Goal: Ask a question: Seek information or help from site administrators or community

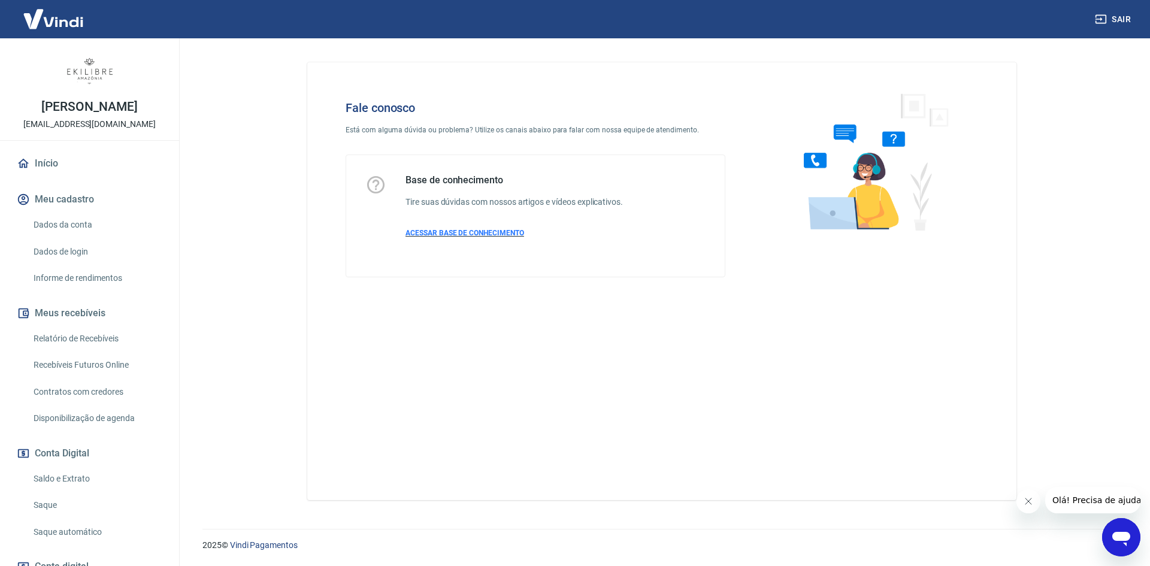
click at [455, 233] on span "ACESSAR BASE DE CONHECIMENTO" at bounding box center [465, 233] width 119 height 8
click at [52, 24] on img at bounding box center [53, 19] width 78 height 37
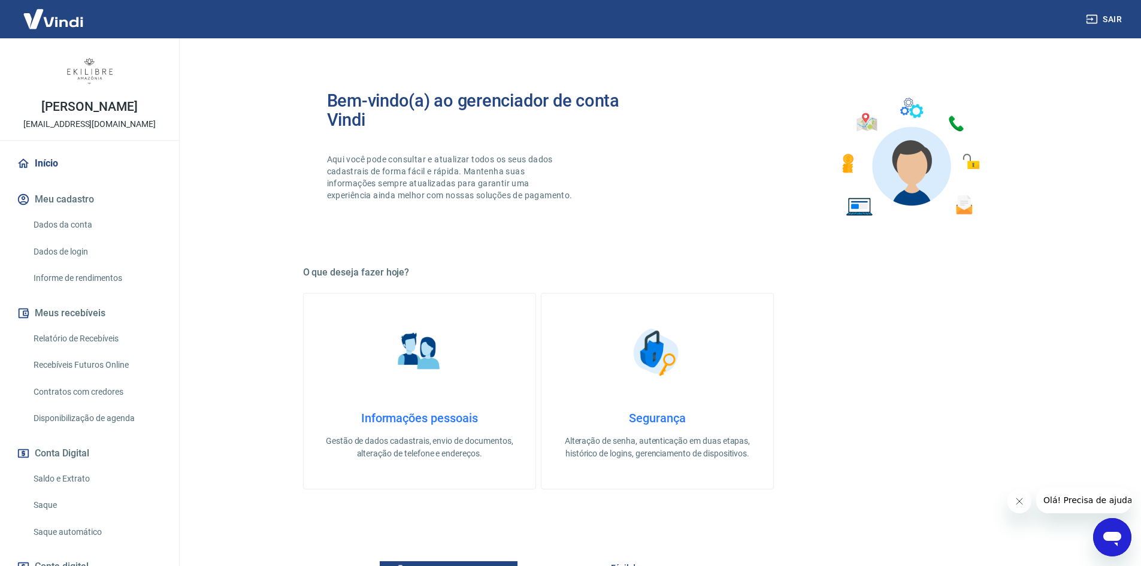
click at [52, 24] on img at bounding box center [53, 19] width 78 height 37
click at [70, 237] on link "Dados da conta" at bounding box center [97, 225] width 136 height 25
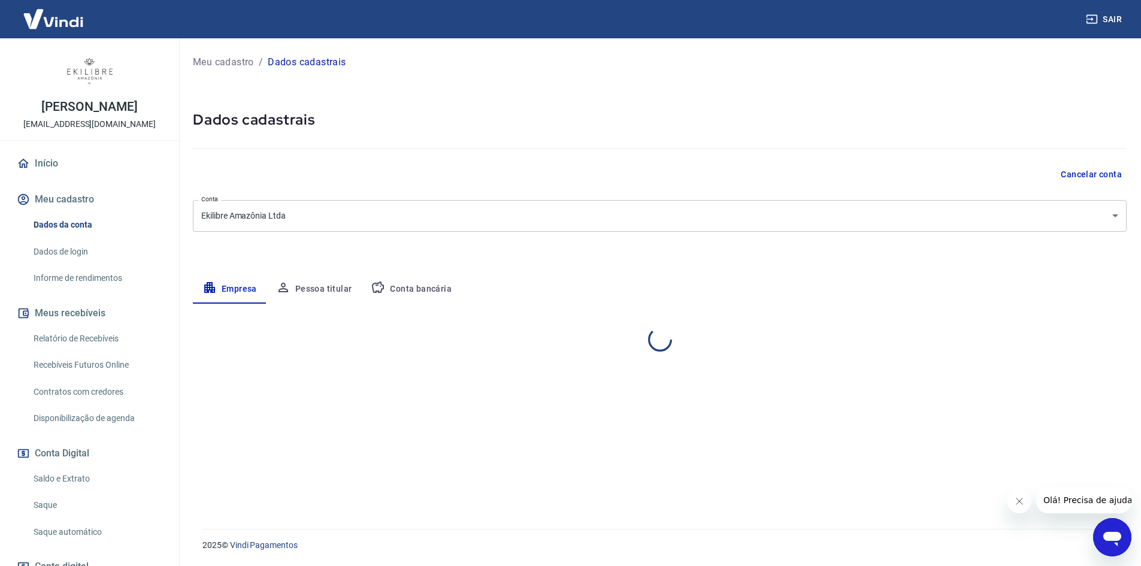
select select "SP"
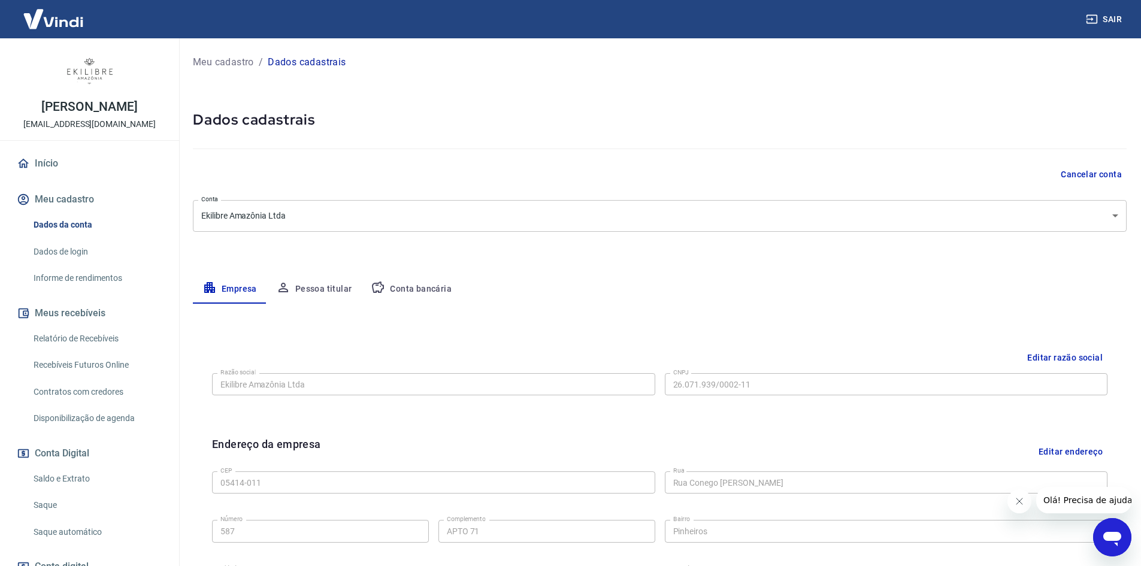
click at [49, 27] on img at bounding box center [53, 19] width 78 height 37
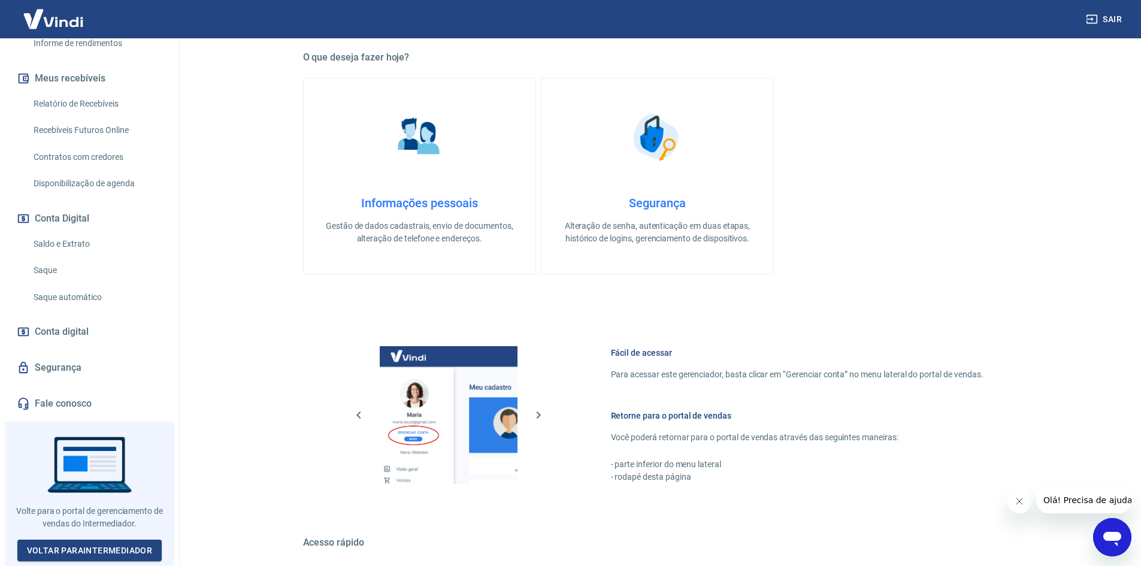
scroll to position [240, 0]
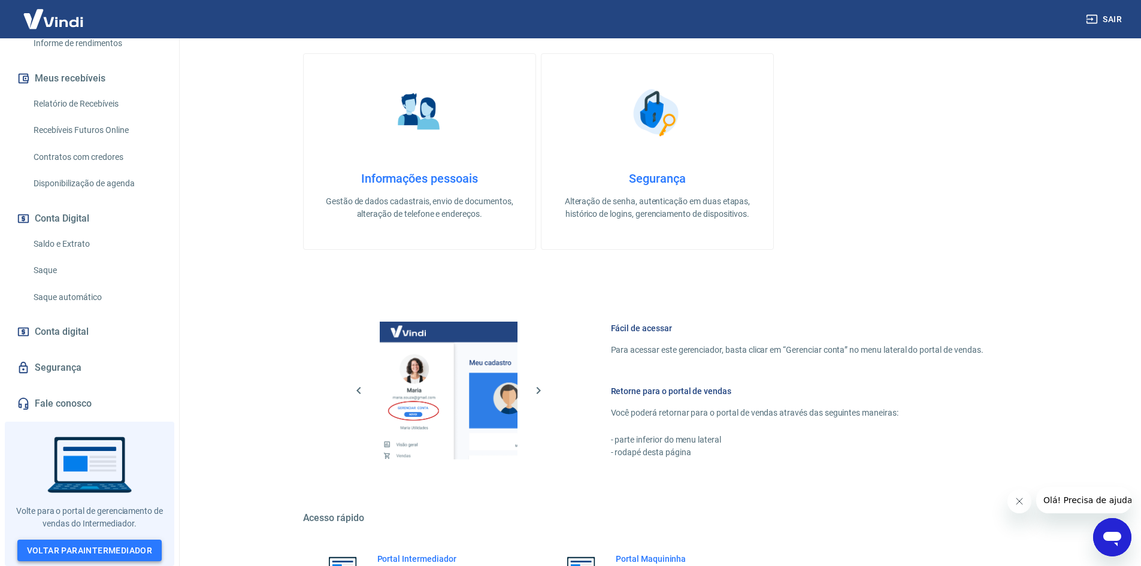
click at [68, 547] on link "Voltar para Intermediador" at bounding box center [89, 551] width 145 height 22
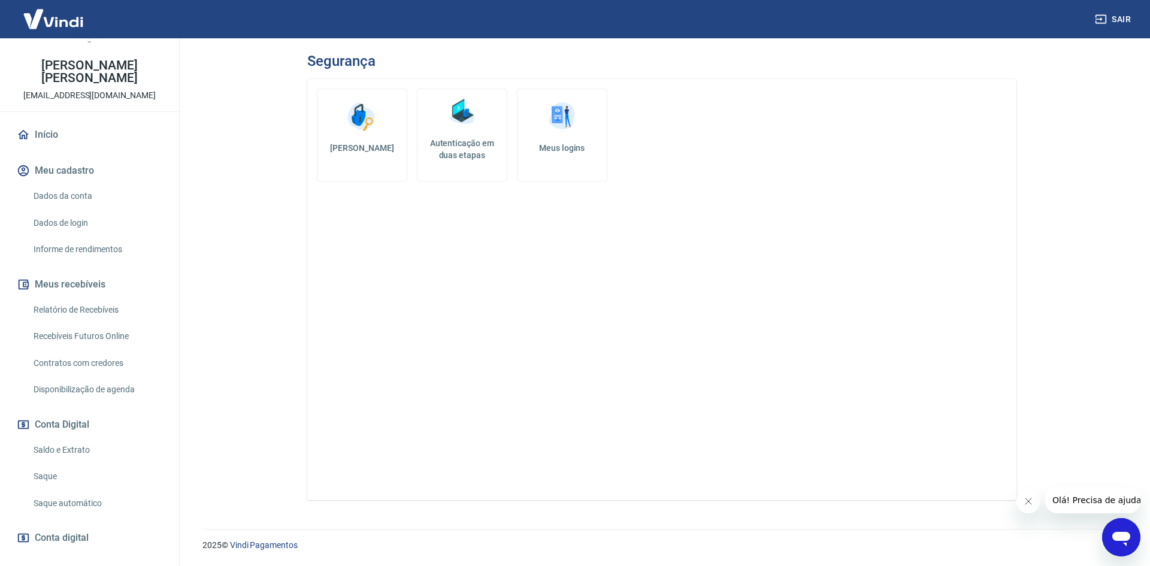
scroll to position [60, 0]
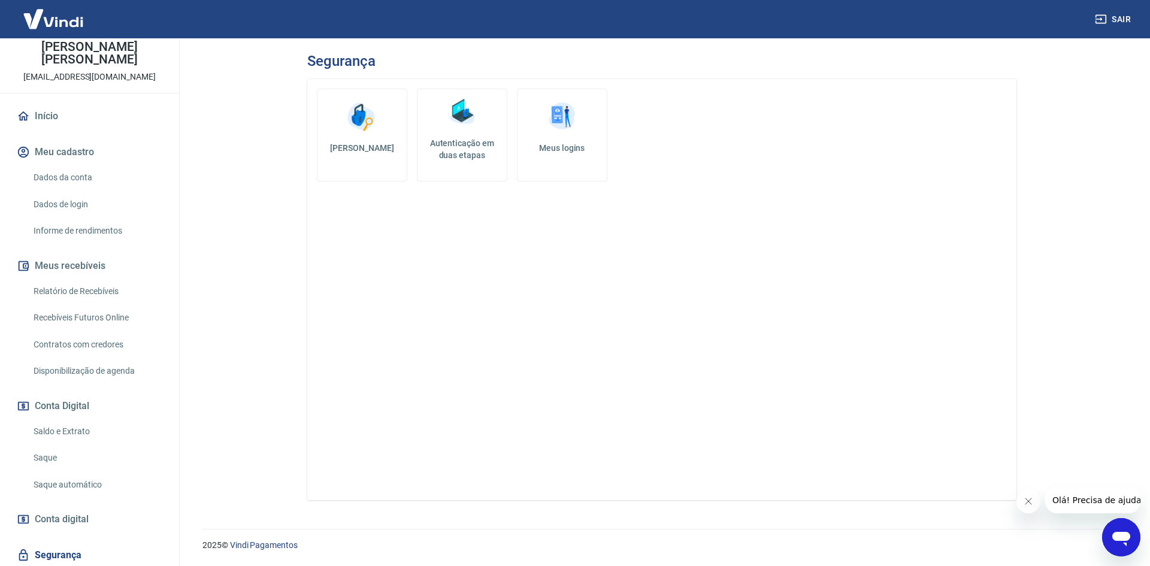
click at [1118, 540] on icon "Abrir janela de mensagens" at bounding box center [1121, 539] width 18 height 14
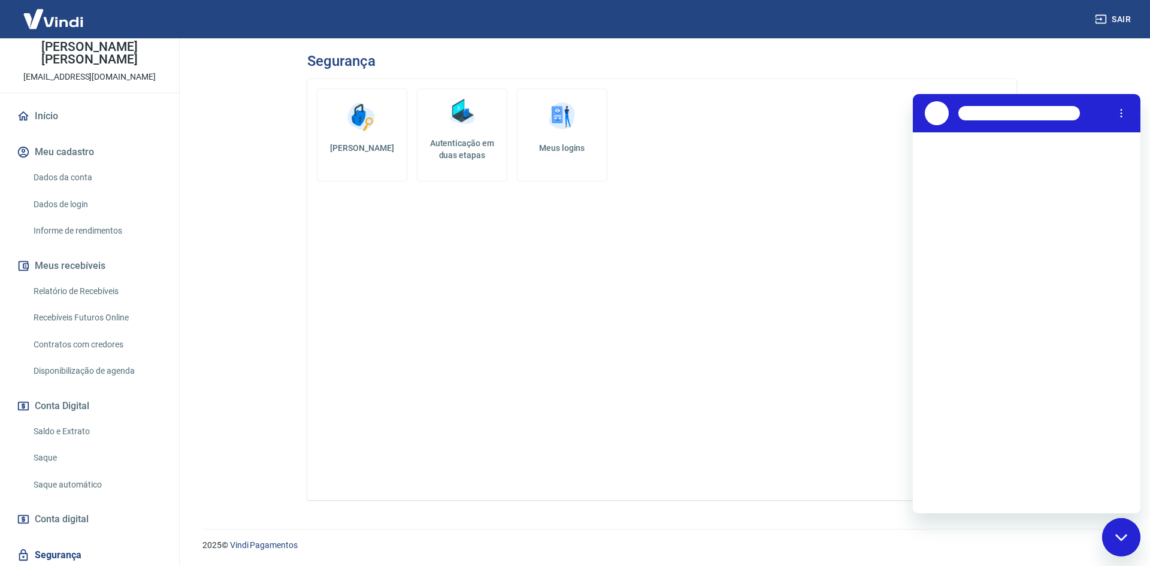
scroll to position [0, 0]
click at [1009, 490] on textarea at bounding box center [1041, 494] width 184 height 24
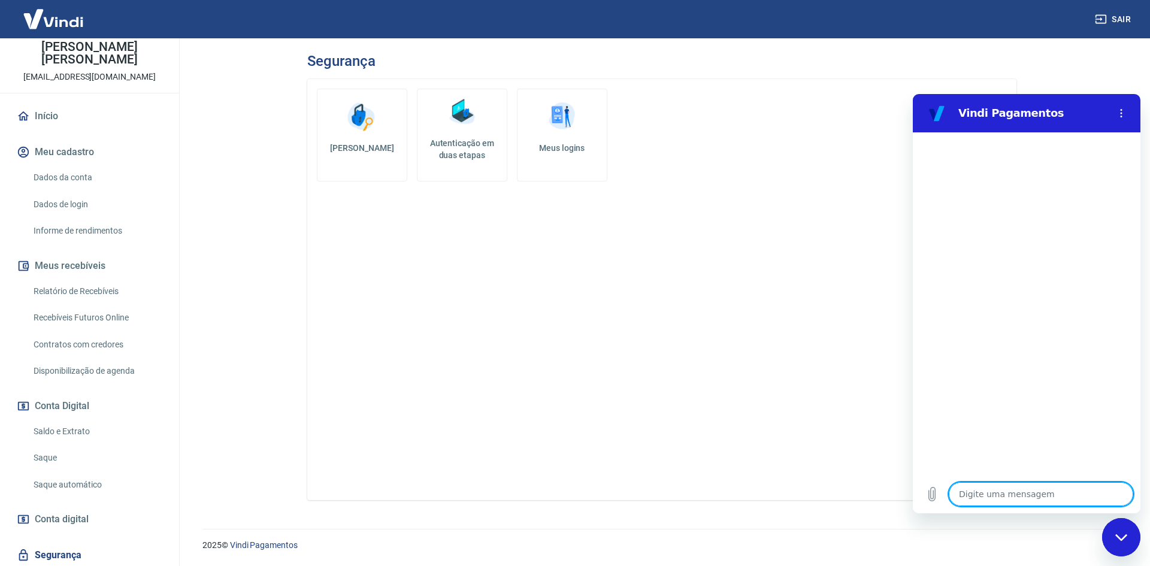
type textarea "c"
type textarea "x"
type textarea "ch"
type textarea "x"
type textarea "chv"
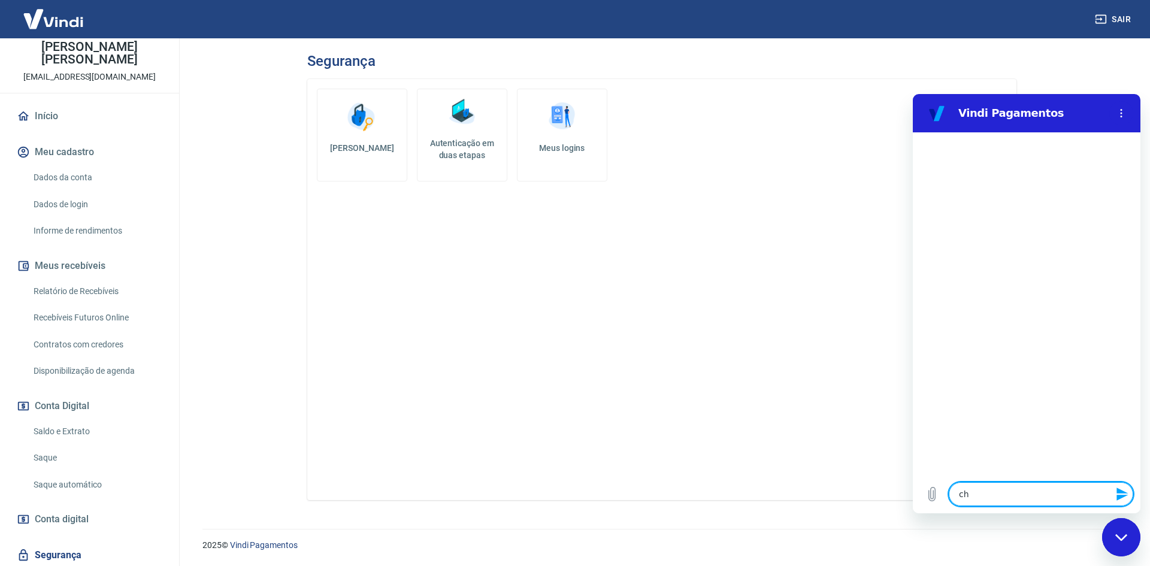
type textarea "x"
type textarea "ch"
type textarea "x"
type textarea "cha"
type textarea "x"
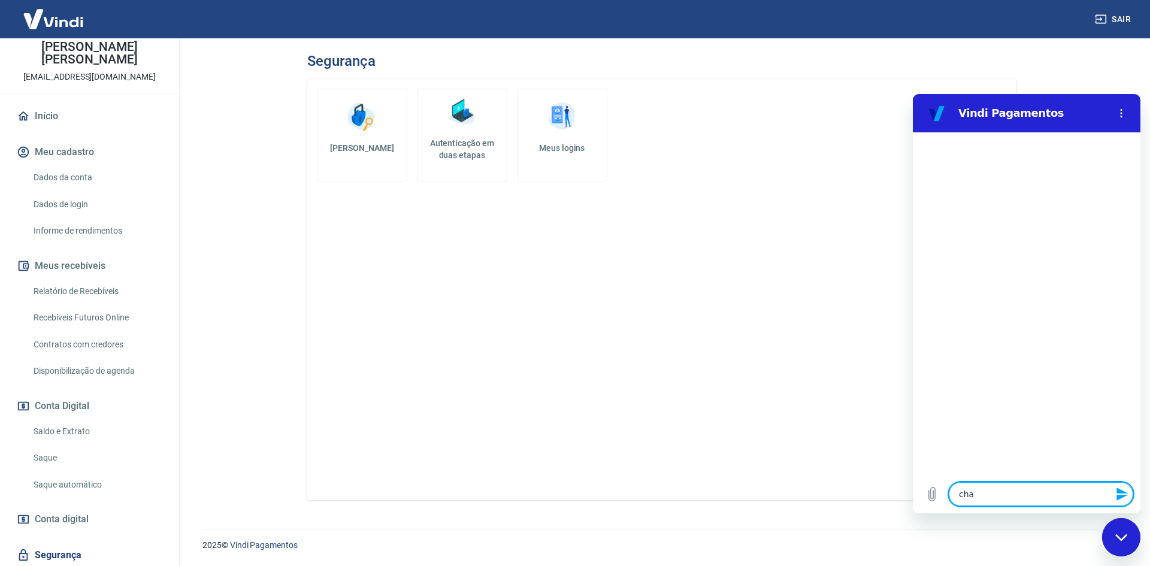
type textarea "chav"
type textarea "x"
type textarea "chave"
type textarea "x"
type textarea "chaves"
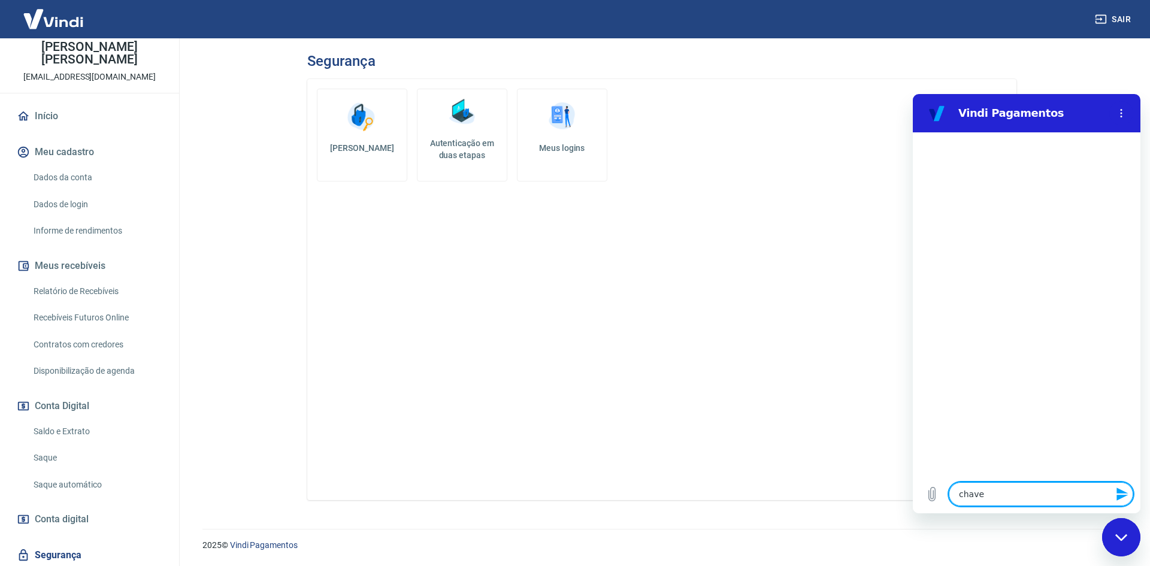
type textarea "x"
type textarea "chaves"
type textarea "x"
type textarea "chaves d"
type textarea "x"
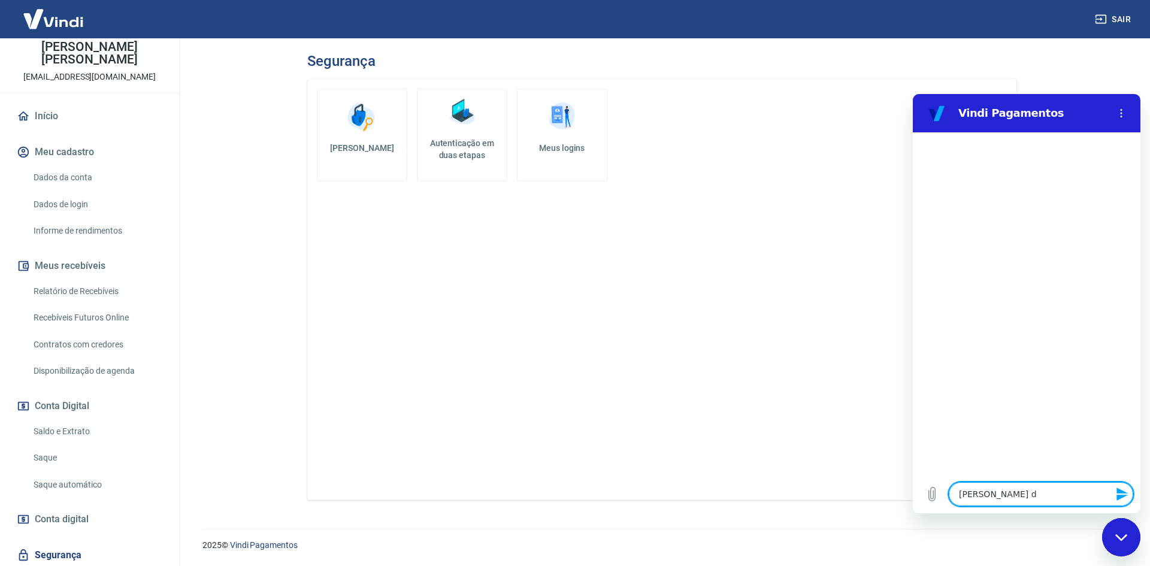
type textarea "chaves de"
type textarea "x"
type textarea "chaves de"
type textarea "x"
type textarea "chaves de a"
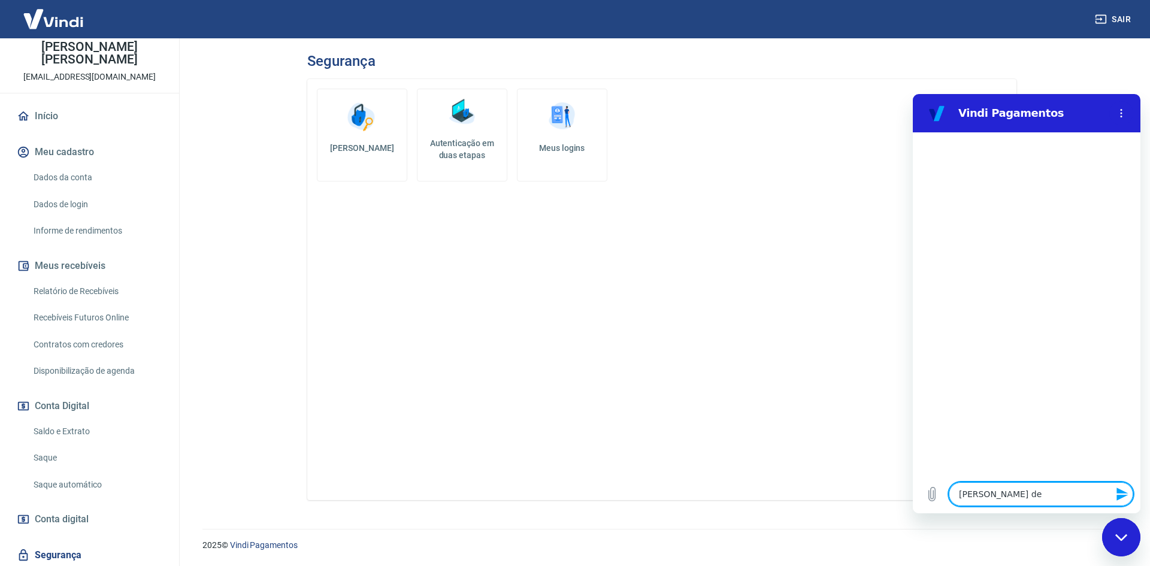
type textarea "x"
type textarea "chaves de ap"
type textarea "x"
type textarea "chaves de api"
type textarea "x"
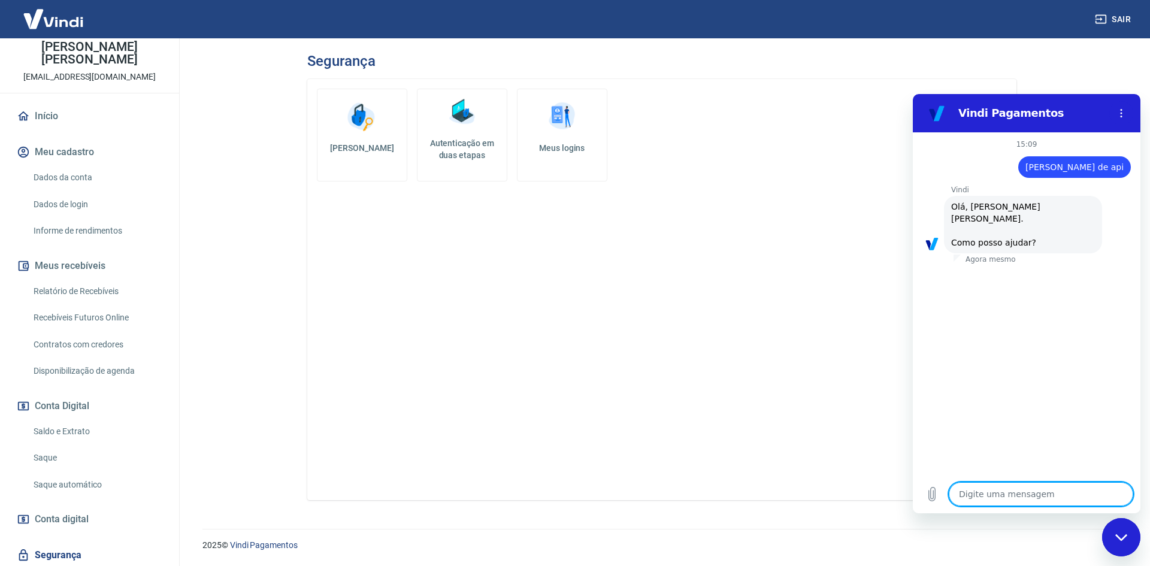
scroll to position [28, 0]
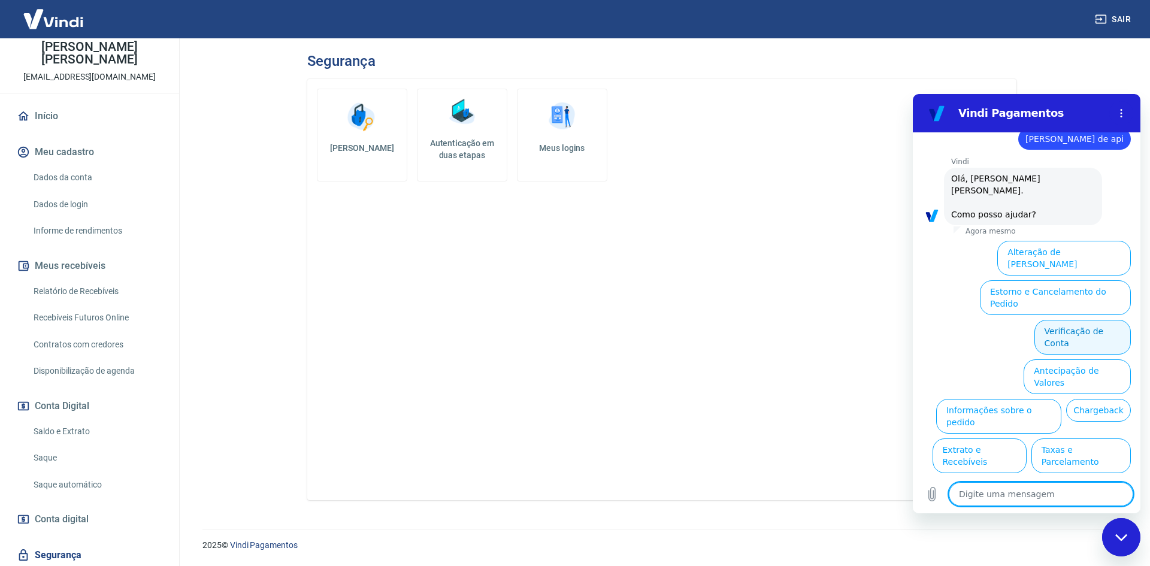
click at [1055, 320] on button "Verificação de Conta" at bounding box center [1083, 337] width 96 height 35
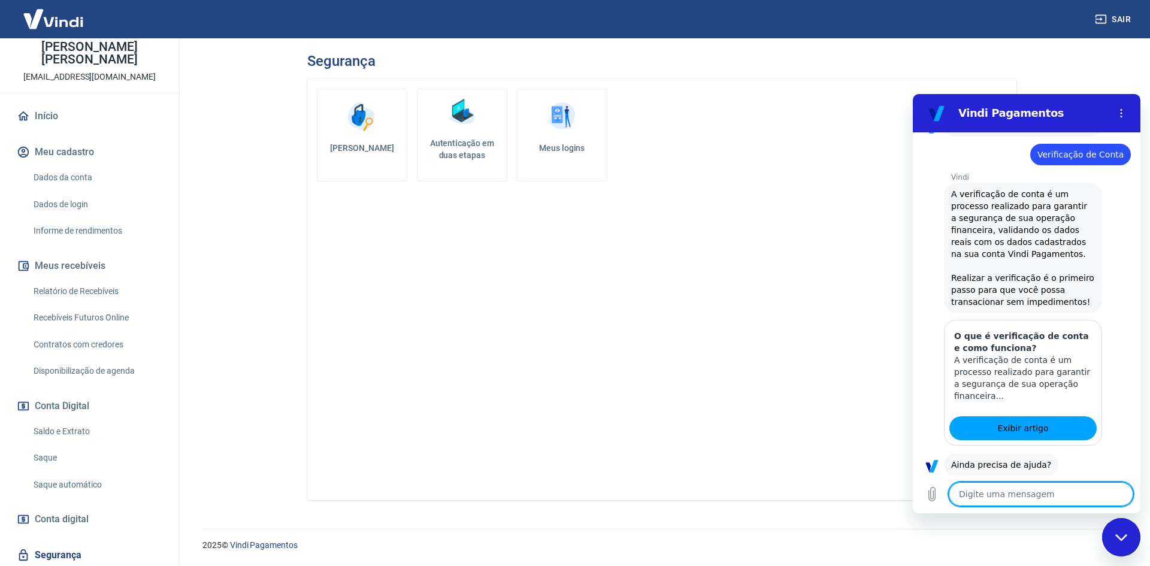
scroll to position [147, 0]
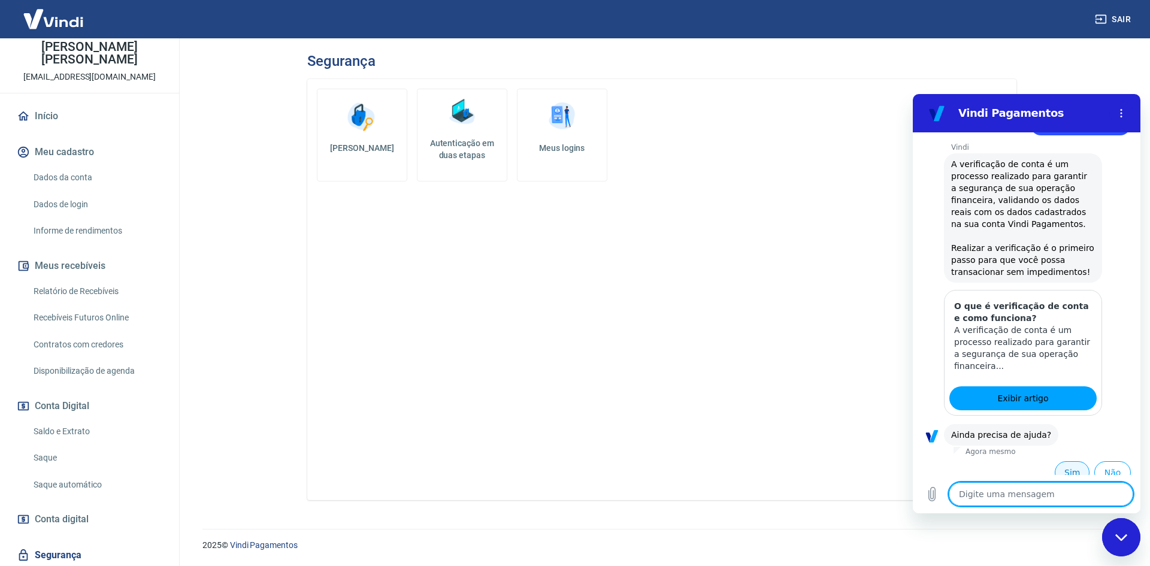
click at [1055, 462] on button "Sim" at bounding box center [1072, 472] width 35 height 23
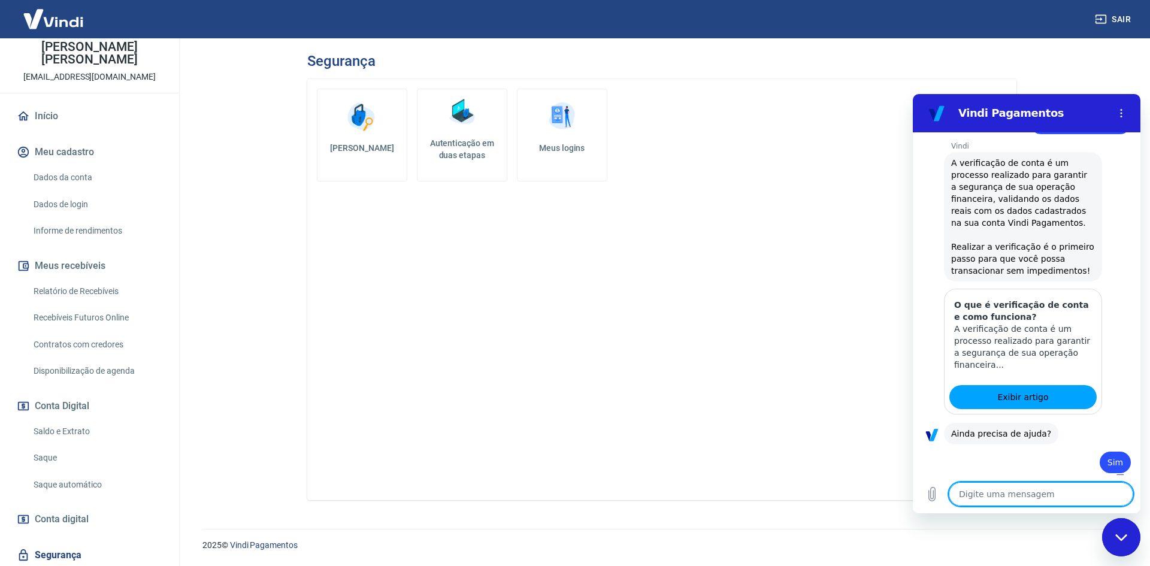
type textarea "x"
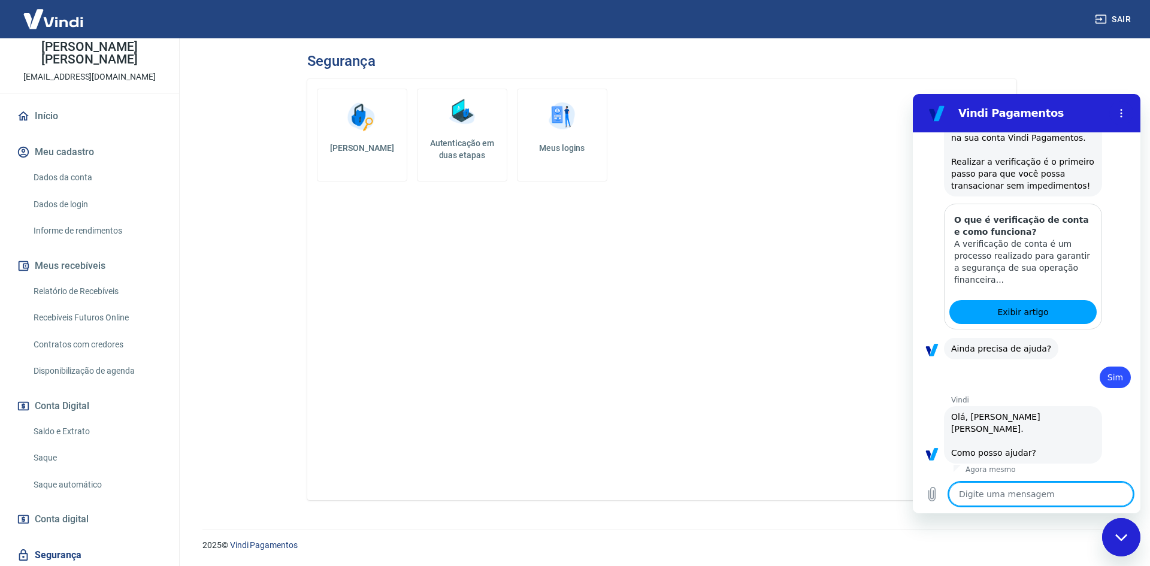
click at [975, 498] on textarea at bounding box center [1041, 494] width 184 height 24
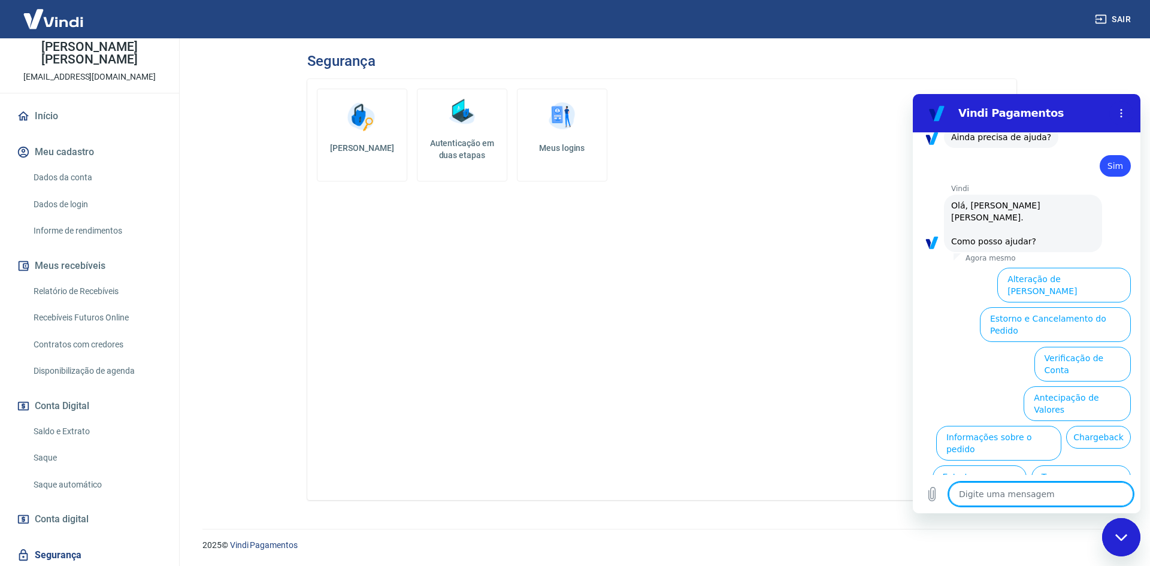
scroll to position [459, 0]
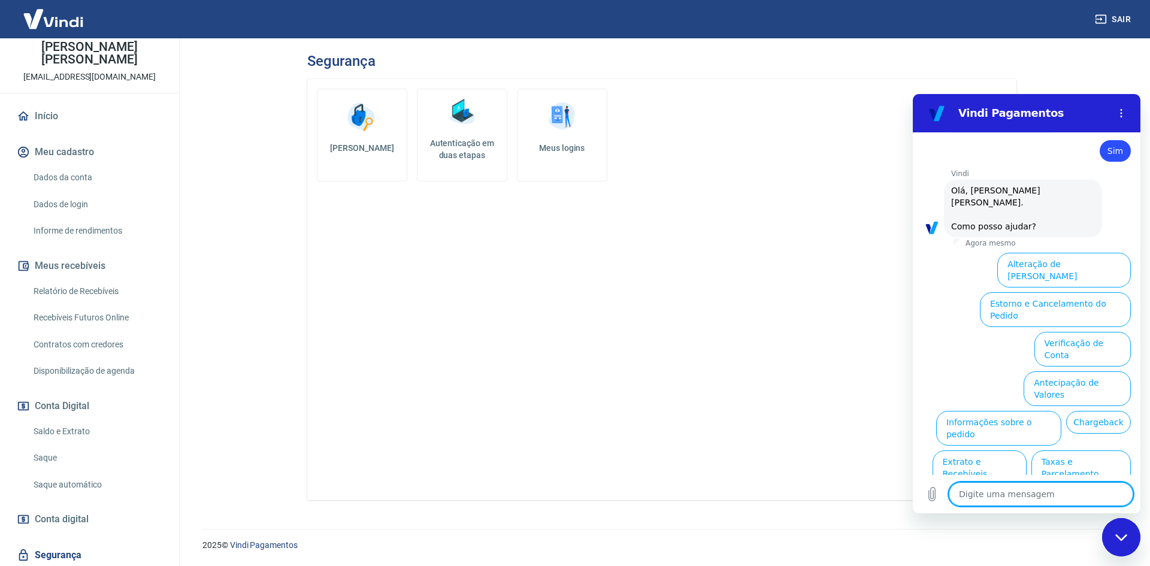
type textarea "f"
type textarea "x"
type textarea "fa"
type textarea "x"
type textarea "fal"
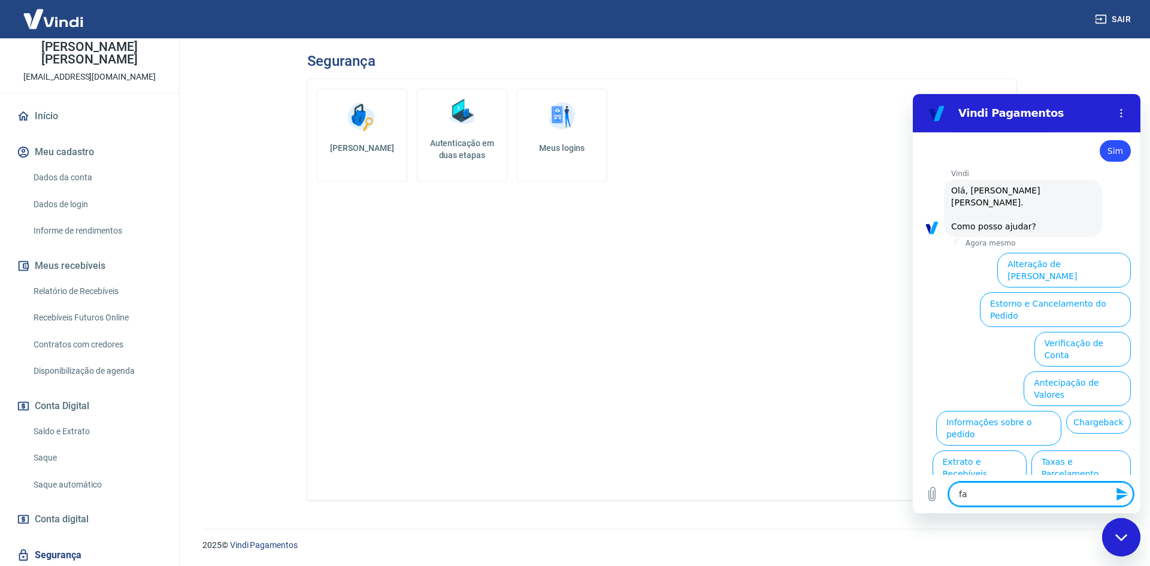
type textarea "x"
type textarea "fala"
type textarea "x"
type textarea "falar"
type textarea "x"
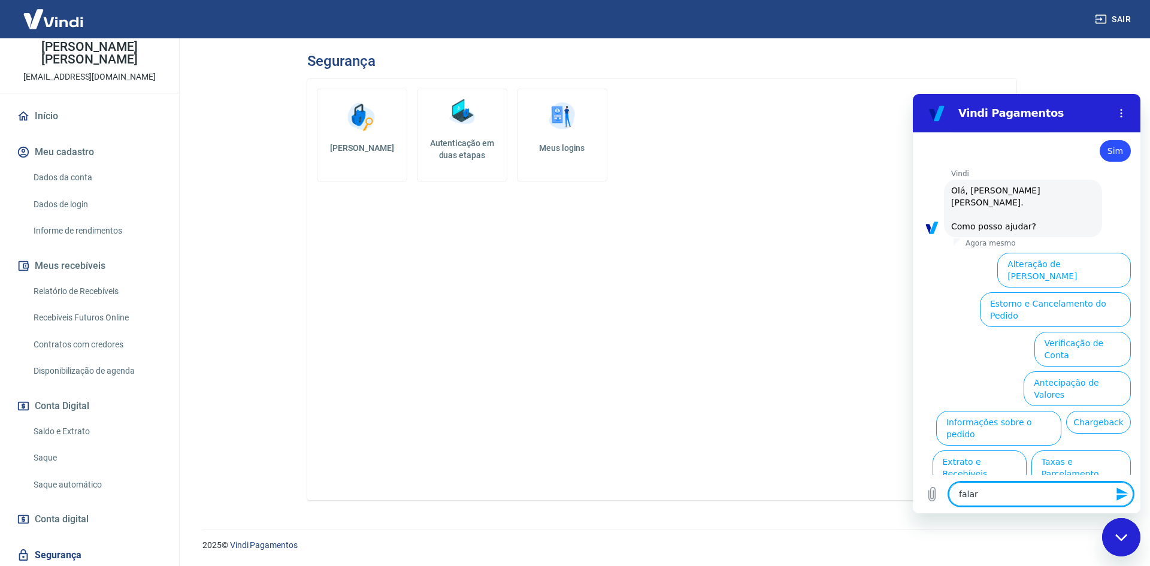
type textarea "falar"
type textarea "x"
type textarea "falar c"
type textarea "x"
type textarea "falar co"
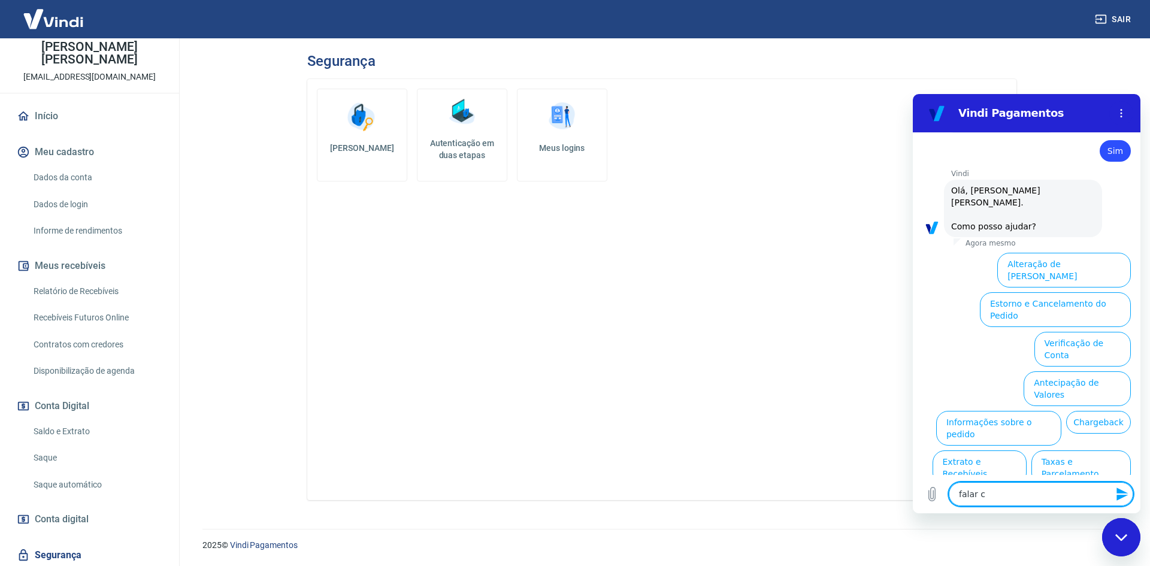
type textarea "x"
type textarea "falar com"
type textarea "x"
type textarea "falar com"
type textarea "x"
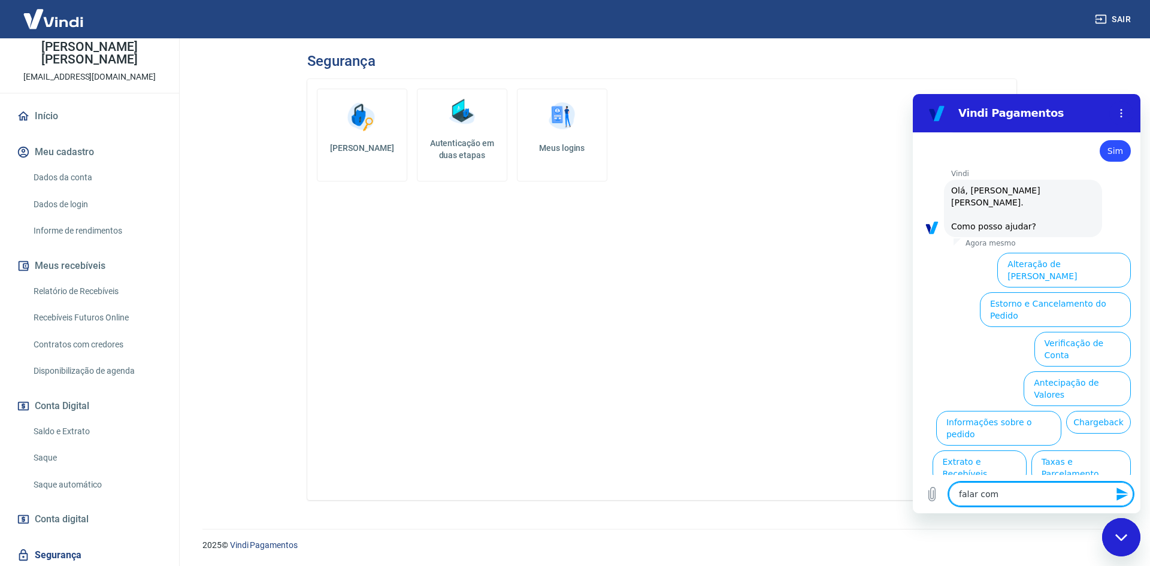
type textarea "falar com a"
type textarea "x"
type textarea "falar com at"
type textarea "x"
type textarea "falar com ate"
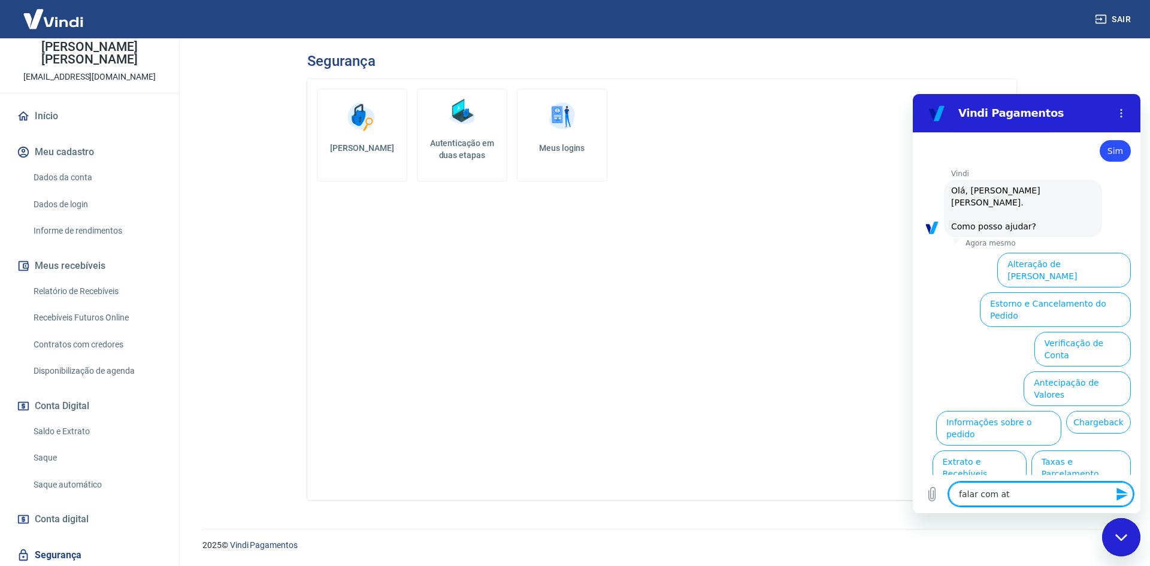
type textarea "x"
type textarea "falar com aten"
type textarea "x"
type textarea "falar com atend"
type textarea "x"
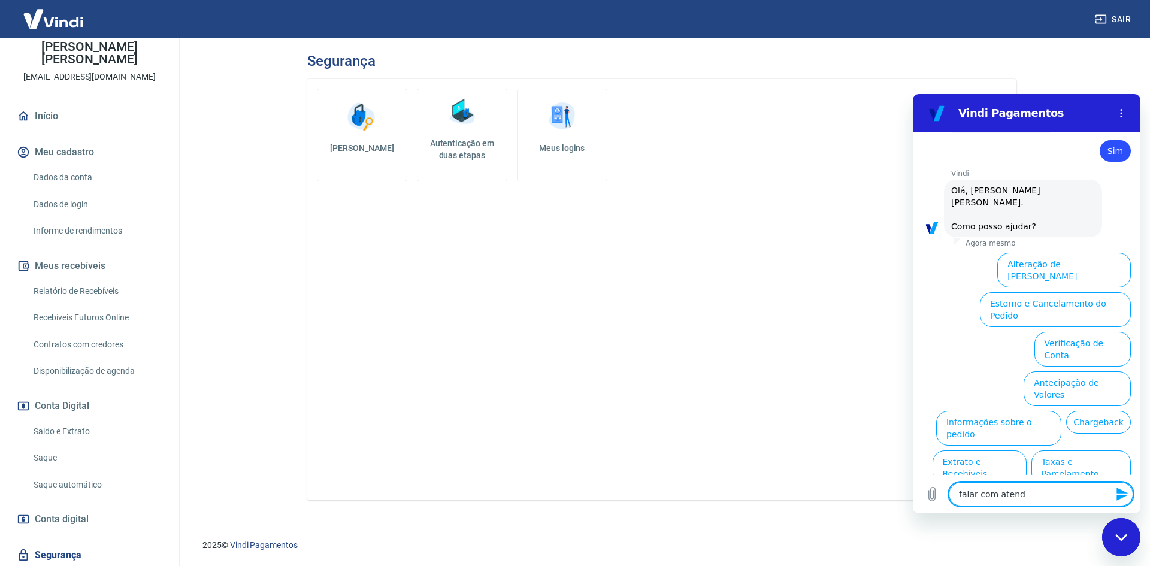
type textarea "falar com atende"
type textarea "x"
type textarea "falar com atenden"
type textarea "x"
type textarea "falar com atendent"
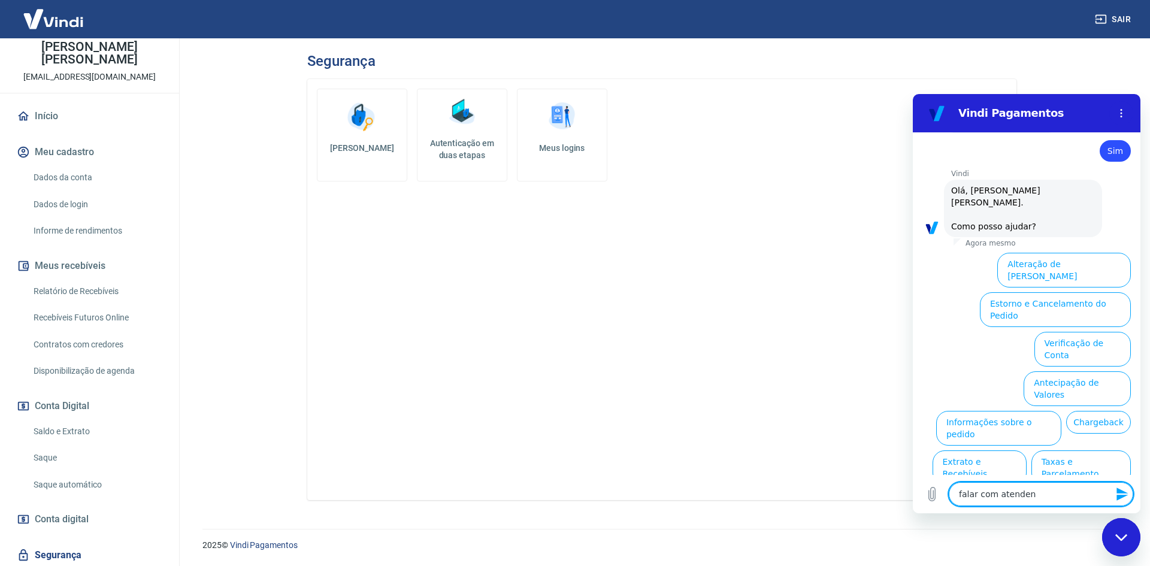
type textarea "x"
type textarea "falar com atendente"
type textarea "x"
type textarea "falar com atendente"
type textarea "x"
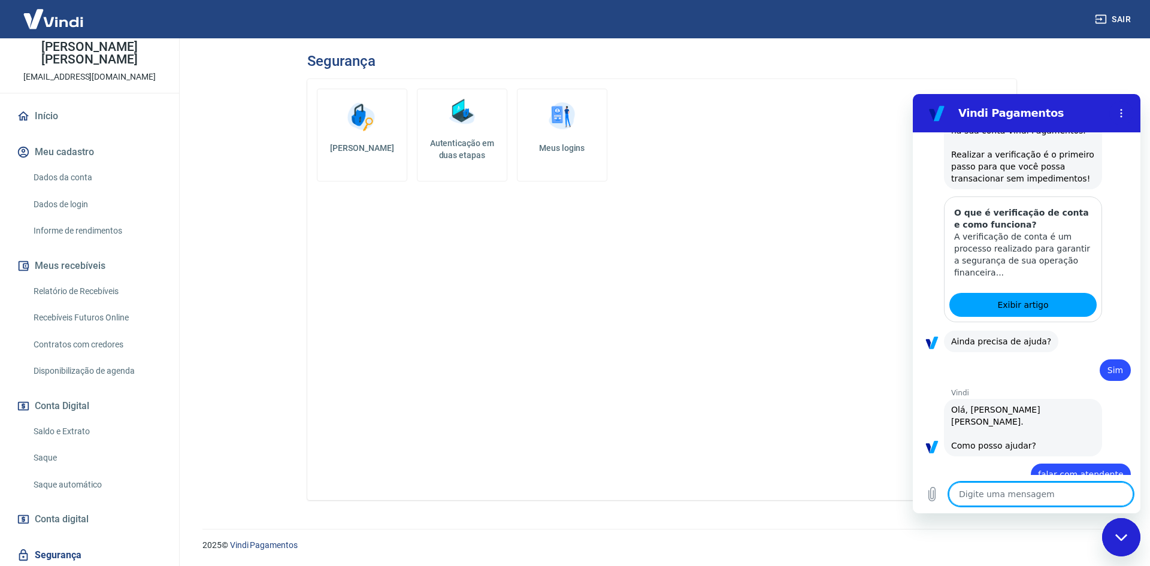
type textarea "x"
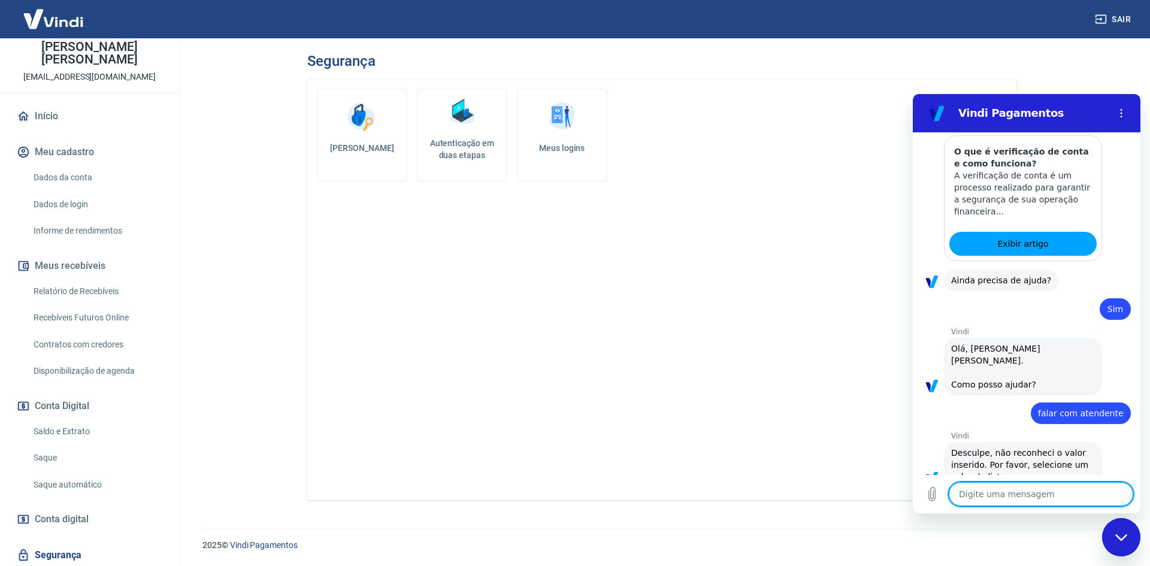
scroll to position [304, 0]
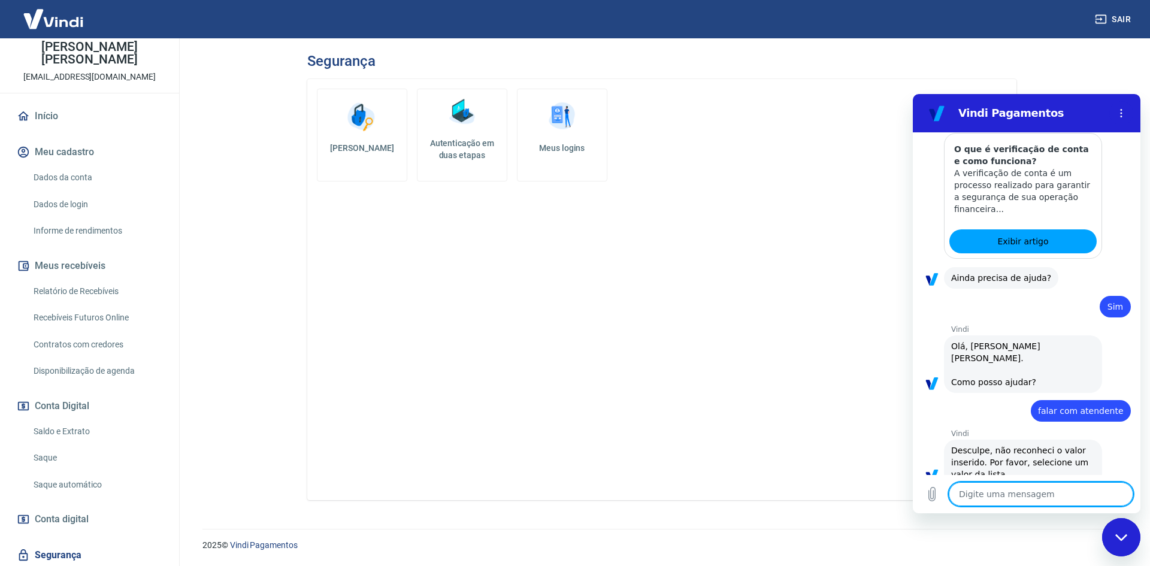
click at [555, 126] on img at bounding box center [562, 117] width 36 height 36
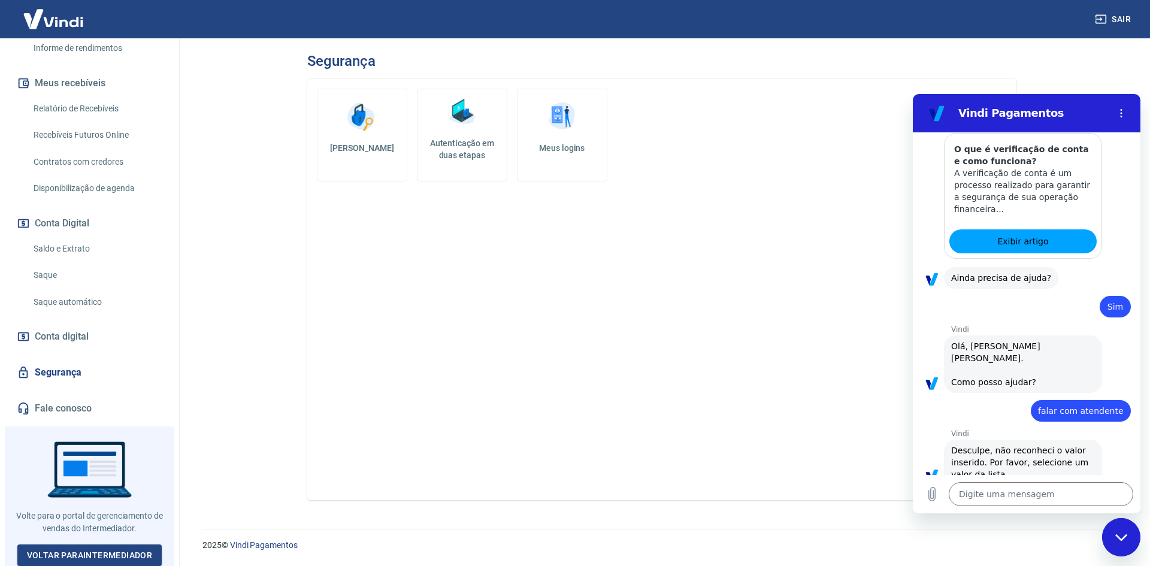
scroll to position [243, 0]
click at [50, 402] on link "Fale conosco" at bounding box center [89, 408] width 150 height 26
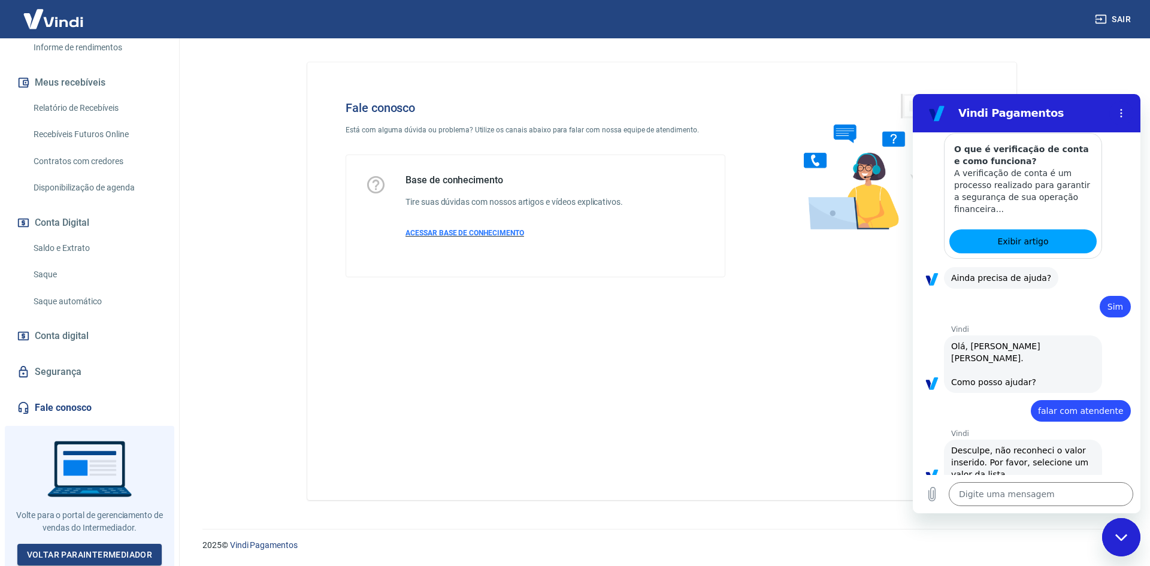
click at [484, 237] on span "ACESSAR BASE DE CONHECIMENTO" at bounding box center [465, 233] width 119 height 8
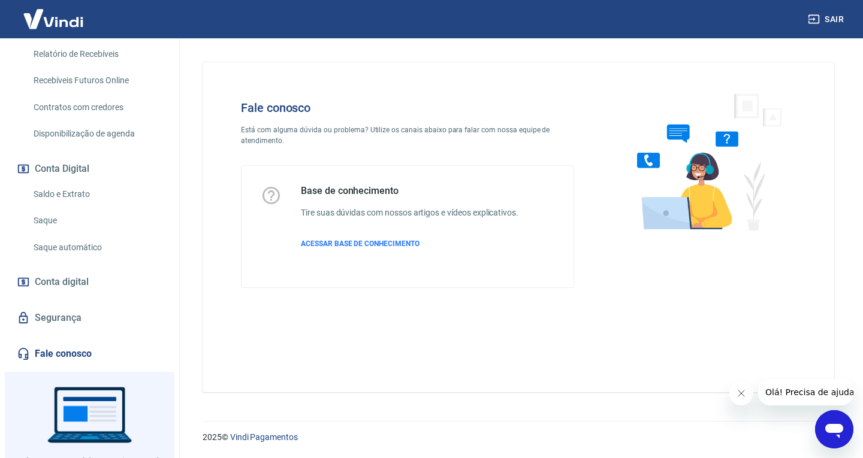
scroll to position [351, 0]
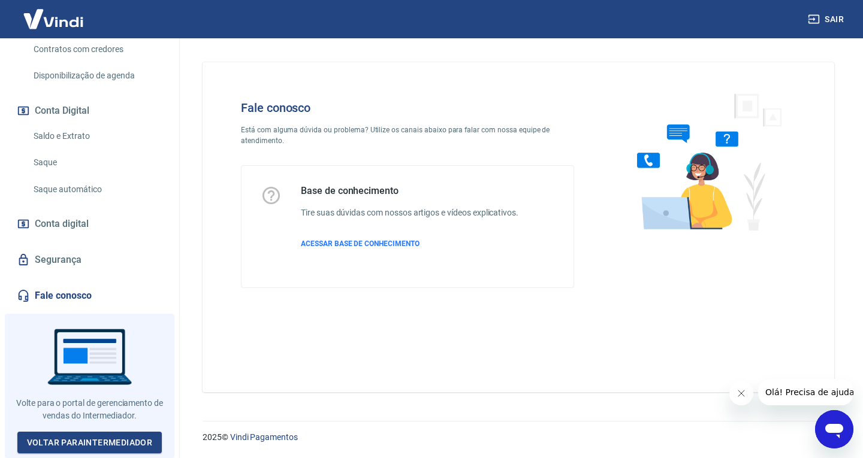
click at [114, 298] on link "Fale conosco" at bounding box center [89, 296] width 150 height 26
click at [368, 245] on span "ACESSAR BASE DE CONHECIMENTO" at bounding box center [360, 244] width 119 height 8
